Goal: Find specific page/section: Find specific page/section

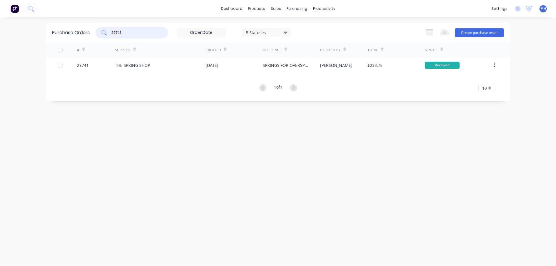
drag, startPoint x: 125, startPoint y: 32, endPoint x: 80, endPoint y: 42, distance: 45.8
click at [111, 36] on input "29741" at bounding box center [135, 33] width 48 height 6
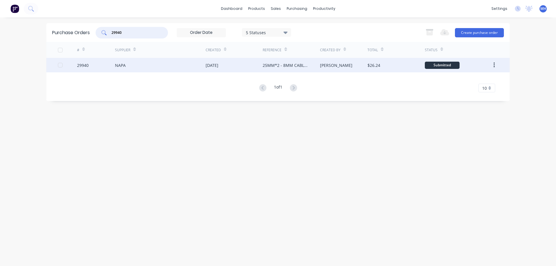
type input "29940"
click at [125, 66] on div "NAPA" at bounding box center [120, 65] width 11 height 6
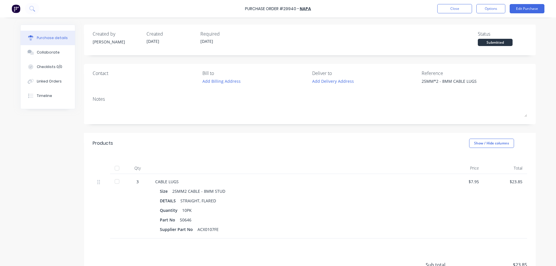
type textarea "x"
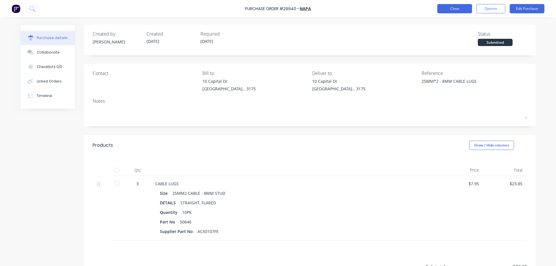
click at [466, 11] on button "Close" at bounding box center [454, 8] width 35 height 9
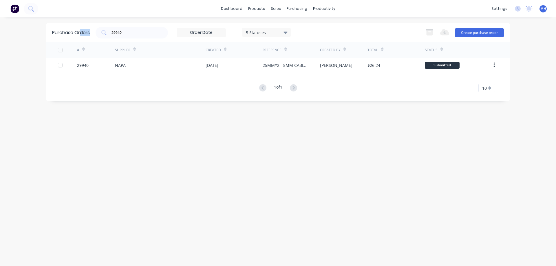
drag, startPoint x: 147, startPoint y: 36, endPoint x: 80, endPoint y: 35, distance: 66.9
click at [79, 35] on div "Purchase Orders 29940 5 Statuses 5 Statuses Export to Excel (XLSX) Create purch…" at bounding box center [278, 32] width 464 height 19
drag, startPoint x: 125, startPoint y: 31, endPoint x: 90, endPoint y: 37, distance: 35.2
click at [111, 36] on input "29940" at bounding box center [135, 33] width 48 height 6
type input "29939"
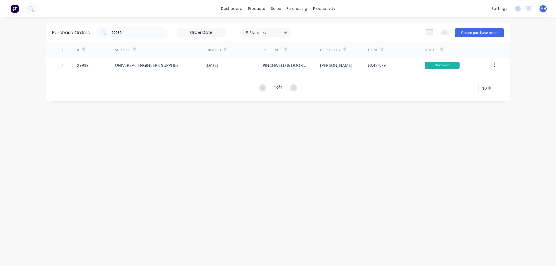
click at [118, 67] on div "UNIVERSAL ENGINEERS SUPPLIES" at bounding box center [147, 65] width 64 height 6
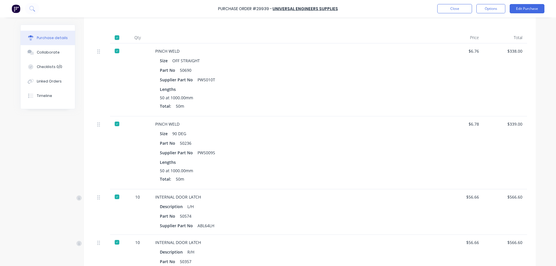
scroll to position [99, 0]
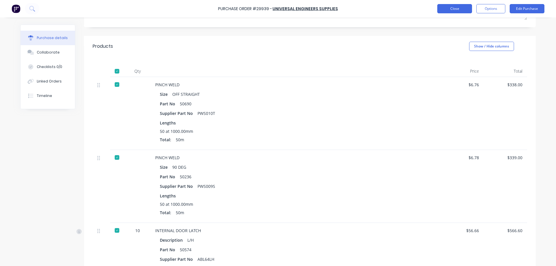
click at [450, 8] on button "Close" at bounding box center [454, 8] width 35 height 9
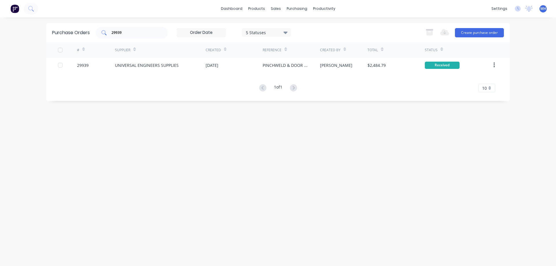
click at [133, 32] on input "29939" at bounding box center [135, 33] width 48 height 6
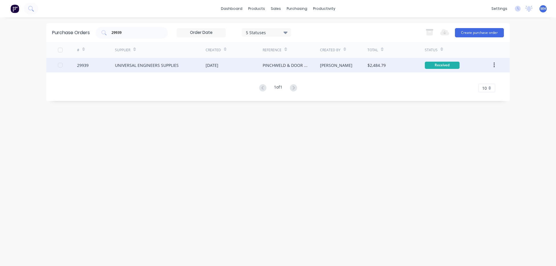
click at [149, 67] on div "UNIVERSAL ENGINEERS SUPPLIES" at bounding box center [147, 65] width 64 height 6
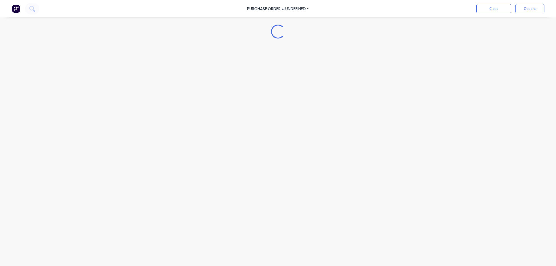
type textarea "x"
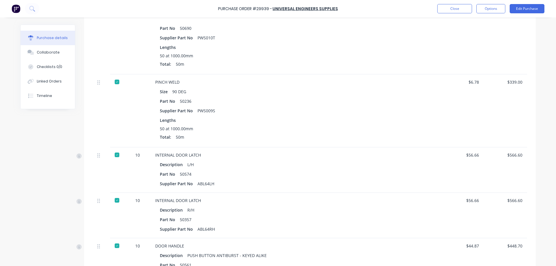
scroll to position [142, 0]
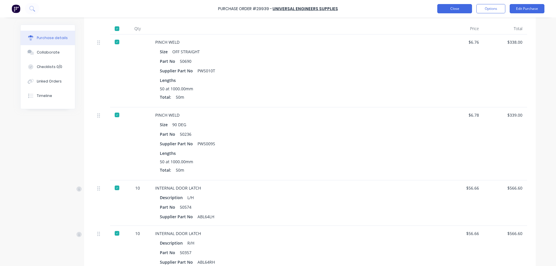
click at [456, 7] on button "Close" at bounding box center [454, 8] width 35 height 9
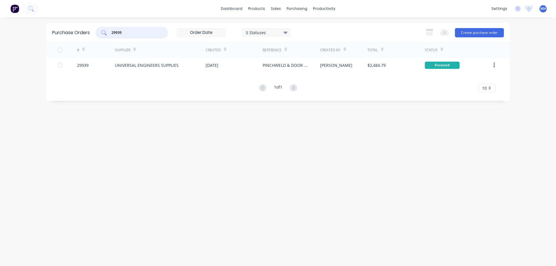
drag, startPoint x: 125, startPoint y: 31, endPoint x: 74, endPoint y: 31, distance: 50.7
click at [111, 33] on input "29939" at bounding box center [135, 33] width 48 height 6
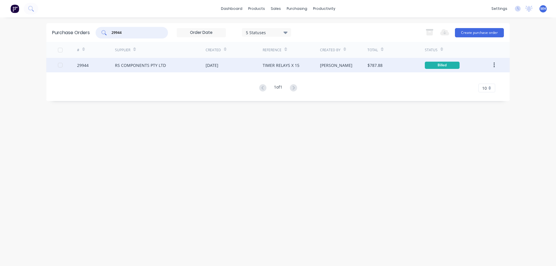
type input "29944"
click at [136, 67] on div "RS COMPONENTS PTY LTD" at bounding box center [140, 65] width 51 height 6
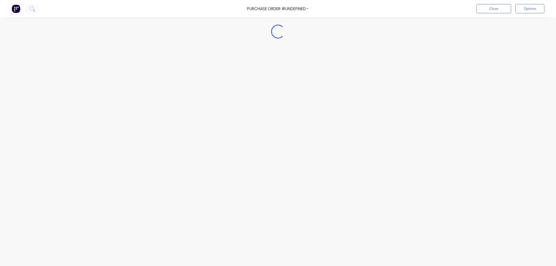
type textarea "x"
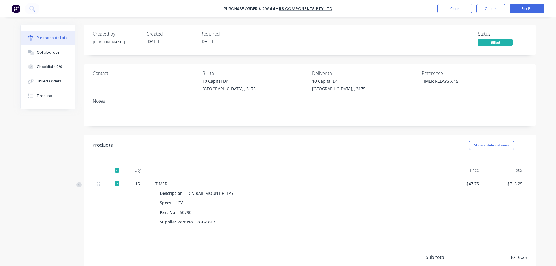
click at [460, 3] on div "Purchase Order #29944 - RS COMPONENTS PTY LTD Close Options Edit Bill" at bounding box center [278, 8] width 556 height 17
click at [459, 9] on button "Close" at bounding box center [454, 8] width 35 height 9
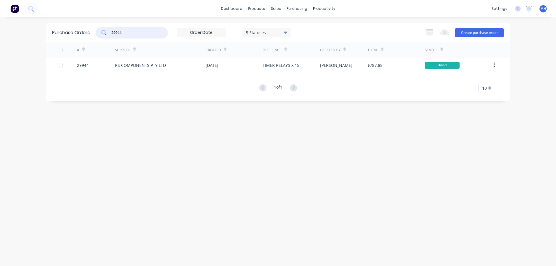
drag, startPoint x: 134, startPoint y: 35, endPoint x: 61, endPoint y: 34, distance: 72.4
click at [111, 34] on input "29944" at bounding box center [135, 33] width 48 height 6
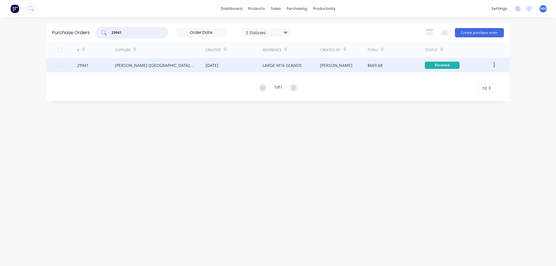
type input "29941"
click at [165, 64] on div "[PERSON_NAME] ([GEOGRAPHIC_DATA]) PTY LTD" at bounding box center [160, 65] width 91 height 14
type textarea "x"
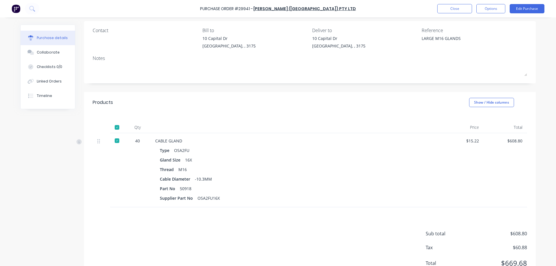
scroll to position [65, 0]
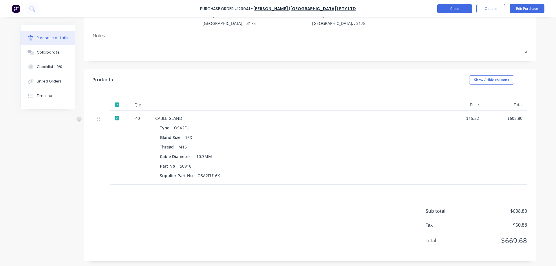
click at [462, 9] on button "Close" at bounding box center [454, 8] width 35 height 9
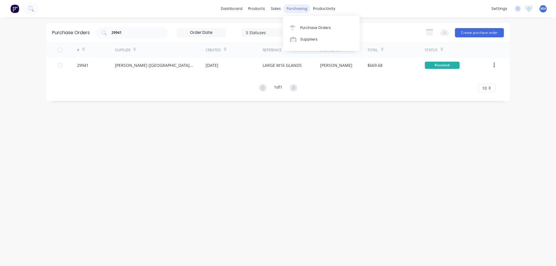
click at [296, 8] on div "purchasing" at bounding box center [297, 8] width 26 height 9
click at [306, 29] on div "Purchase Orders" at bounding box center [315, 27] width 31 height 5
click at [307, 47] on div "Purchase Orders Suppliers" at bounding box center [321, 33] width 77 height 35
click at [309, 42] on div "Suppliers" at bounding box center [308, 39] width 17 height 5
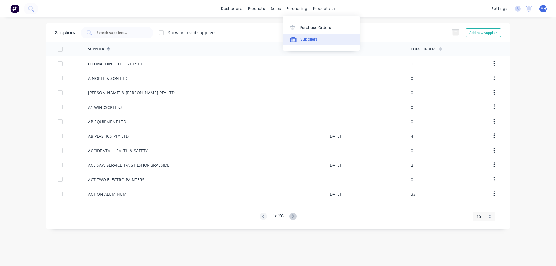
click at [302, 39] on div "Suppliers" at bounding box center [308, 39] width 17 height 5
click at [311, 42] on link "Suppliers" at bounding box center [321, 40] width 77 height 12
click at [293, 38] on icon at bounding box center [293, 39] width 7 height 5
click at [109, 32] on input "text" at bounding box center [120, 33] width 48 height 6
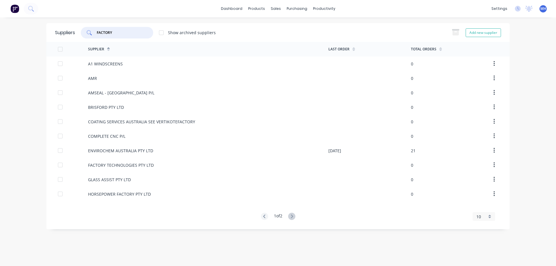
type input "FACTORY"
click at [490, 215] on div "10" at bounding box center [484, 216] width 23 height 9
click at [481, 209] on div "35" at bounding box center [484, 207] width 22 height 10
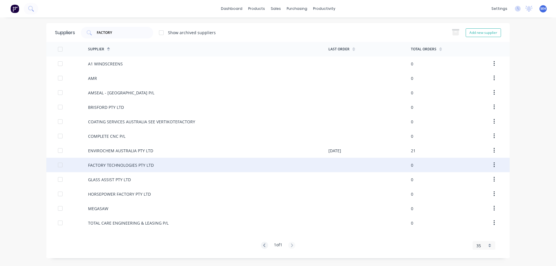
click at [132, 168] on div "FACTORY TECHNOLOGIES PTY LTD" at bounding box center [121, 165] width 66 height 6
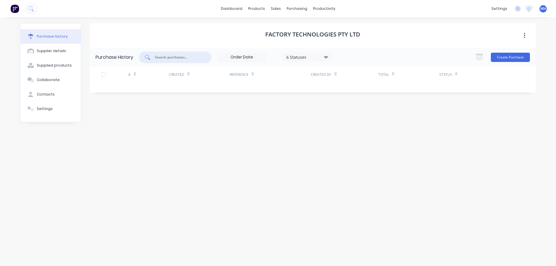
click at [180, 58] on input "text" at bounding box center [178, 57] width 48 height 6
type input "29951"
click at [293, 8] on div "purchasing" at bounding box center [297, 8] width 26 height 9
click at [304, 27] on div "Purchase Orders" at bounding box center [315, 27] width 31 height 5
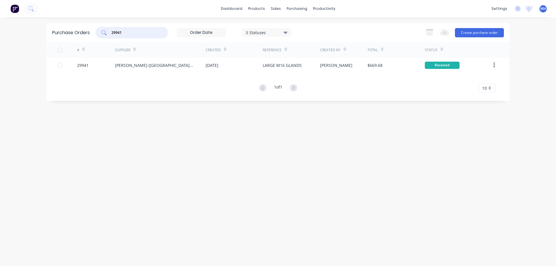
drag, startPoint x: 124, startPoint y: 32, endPoint x: 84, endPoint y: 37, distance: 40.8
click at [111, 36] on input "29941" at bounding box center [135, 33] width 48 height 6
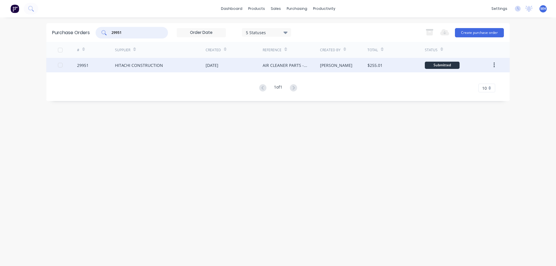
type input "29951"
click at [141, 66] on div "HITACHI CONSTRUCTION" at bounding box center [139, 65] width 48 height 6
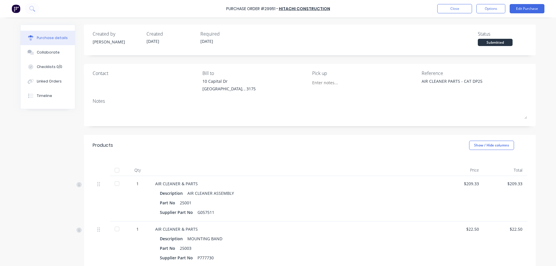
type textarea "x"
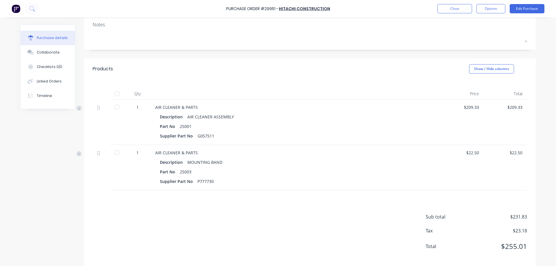
scroll to position [82, 0]
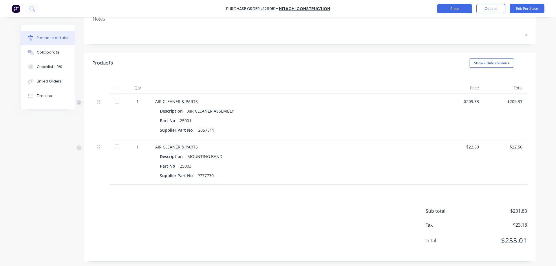
click at [456, 10] on button "Close" at bounding box center [454, 8] width 35 height 9
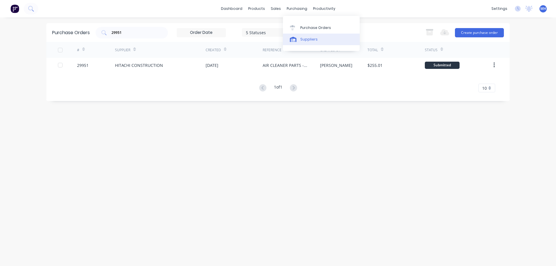
click at [305, 40] on div "Suppliers" at bounding box center [308, 39] width 17 height 5
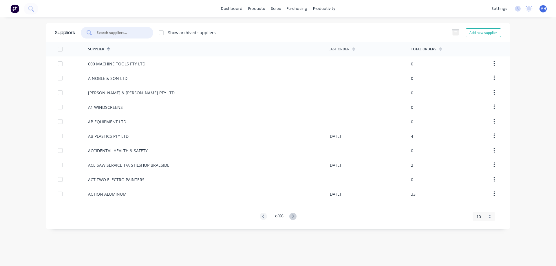
click at [116, 32] on input "text" at bounding box center [120, 33] width 48 height 6
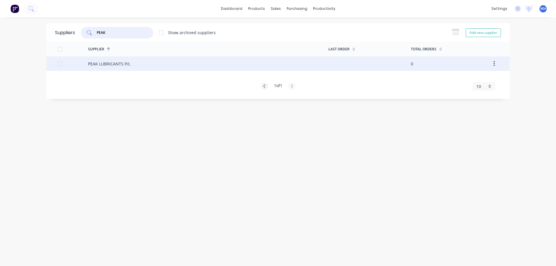
type input "PEAK"
click at [112, 64] on div "PEAK LUBRICANTS P/L" at bounding box center [109, 64] width 42 height 6
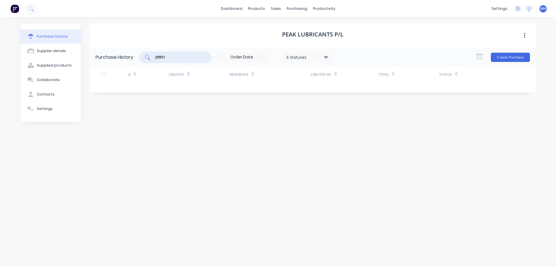
drag, startPoint x: 169, startPoint y: 55, endPoint x: 141, endPoint y: 64, distance: 29.4
click at [154, 60] on input "29951" at bounding box center [178, 57] width 48 height 6
type input "29943"
click at [291, 9] on div "purchasing" at bounding box center [297, 8] width 26 height 9
click at [302, 26] on div "Purchase Orders" at bounding box center [315, 27] width 31 height 5
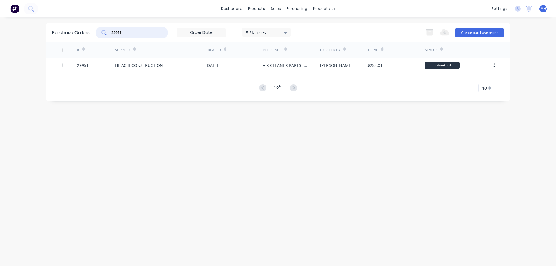
drag, startPoint x: 126, startPoint y: 31, endPoint x: 79, endPoint y: 34, distance: 47.3
click at [111, 34] on input "29951" at bounding box center [135, 33] width 48 height 6
type input "29943"
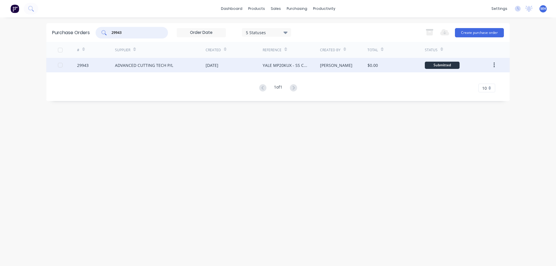
click at [133, 65] on div "ADVANCED CUTTING TECH P/L" at bounding box center [144, 65] width 58 height 6
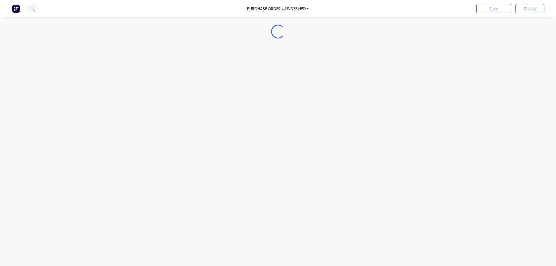
type textarea "x"
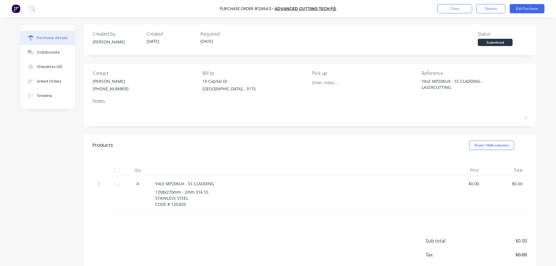
scroll to position [30, 0]
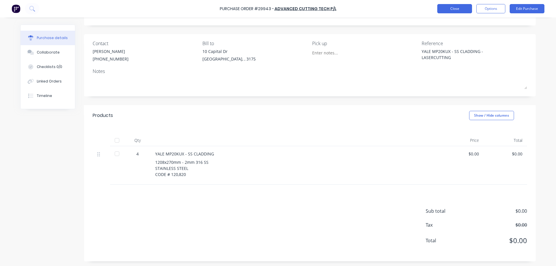
click at [451, 5] on button "Close" at bounding box center [454, 8] width 35 height 9
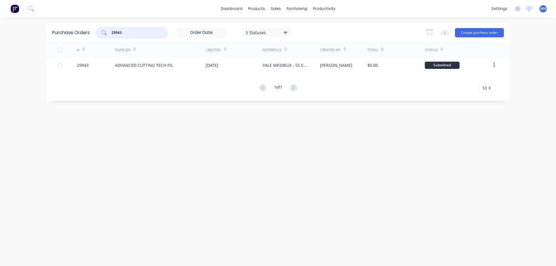
drag, startPoint x: 127, startPoint y: 31, endPoint x: 78, endPoint y: 38, distance: 49.7
click at [111, 36] on input "29943" at bounding box center [135, 33] width 48 height 6
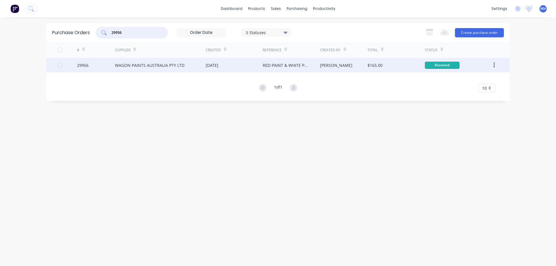
type input "29956"
click at [169, 65] on div "WAGON PAINTS AUSTRALIA PTY LTD" at bounding box center [150, 65] width 70 height 6
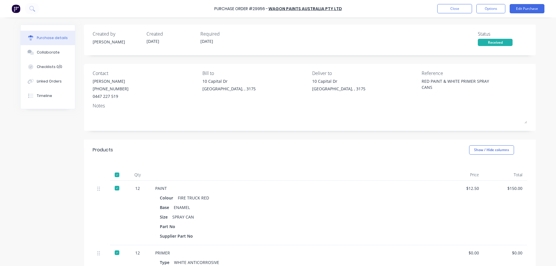
type textarea "x"
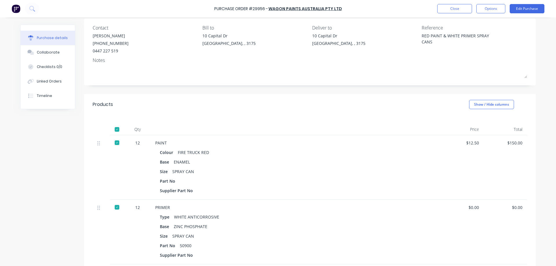
scroll to position [125, 0]
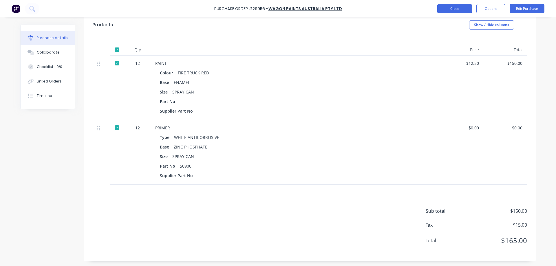
click at [454, 9] on button "Close" at bounding box center [454, 8] width 35 height 9
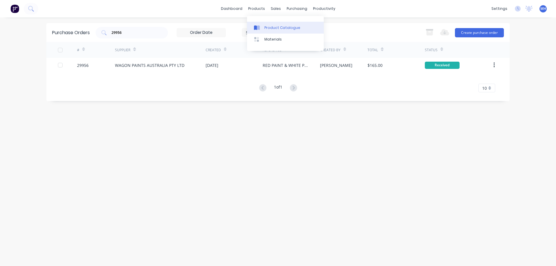
click at [254, 29] on icon at bounding box center [255, 27] width 3 height 5
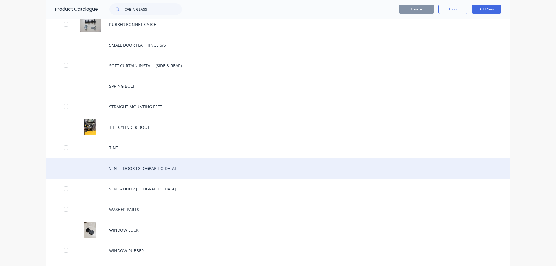
scroll to position [605, 0]
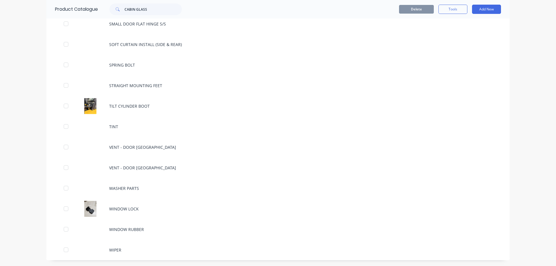
click at [119, 10] on icon at bounding box center [117, 8] width 3 height 3
drag, startPoint x: 162, startPoint y: 10, endPoint x: 95, endPoint y: 14, distance: 67.0
click at [125, 15] on input "CABIN GLASS" at bounding box center [153, 9] width 57 height 12
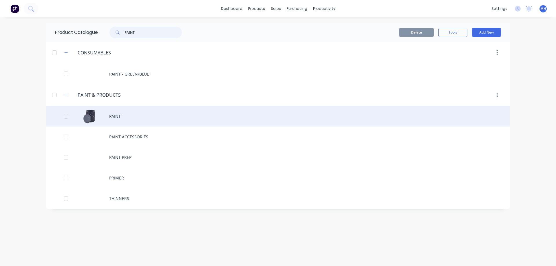
type input "PAINT"
click at [113, 117] on div "PAINT" at bounding box center [278, 116] width 464 height 21
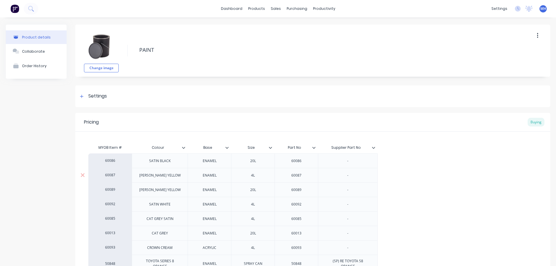
type textarea "x"
click at [301, 8] on div "purchasing" at bounding box center [297, 8] width 26 height 9
click at [301, 27] on div "Purchase Orders" at bounding box center [315, 27] width 31 height 5
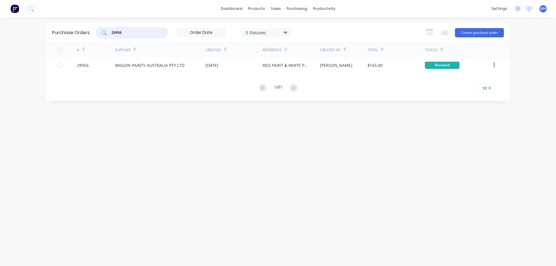
drag, startPoint x: 126, startPoint y: 35, endPoint x: 74, endPoint y: 34, distance: 52.4
click at [111, 34] on input "29956" at bounding box center [135, 33] width 48 height 6
type input "29944"
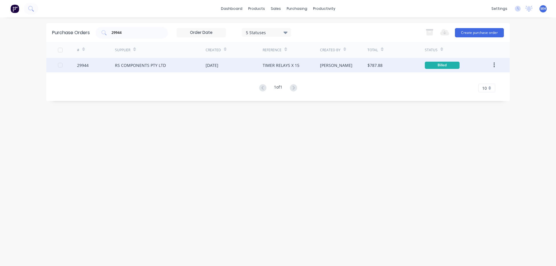
click at [119, 66] on div "RS COMPONENTS PTY LTD" at bounding box center [140, 65] width 51 height 6
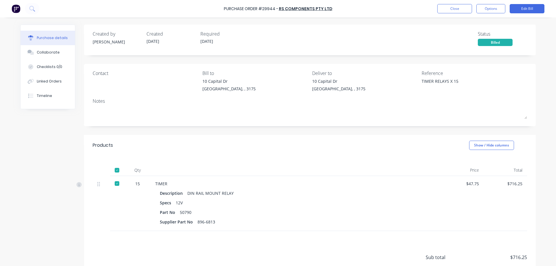
type textarea "x"
click at [408, 213] on div "Part No 50790" at bounding box center [295, 212] width 271 height 8
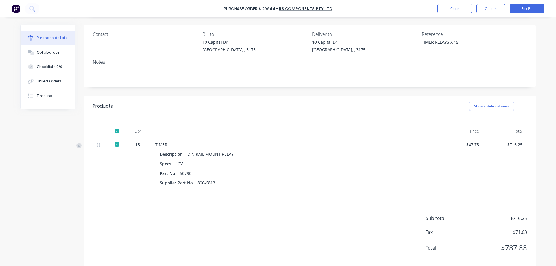
scroll to position [46, 0]
